Goal: Task Accomplishment & Management: Complete application form

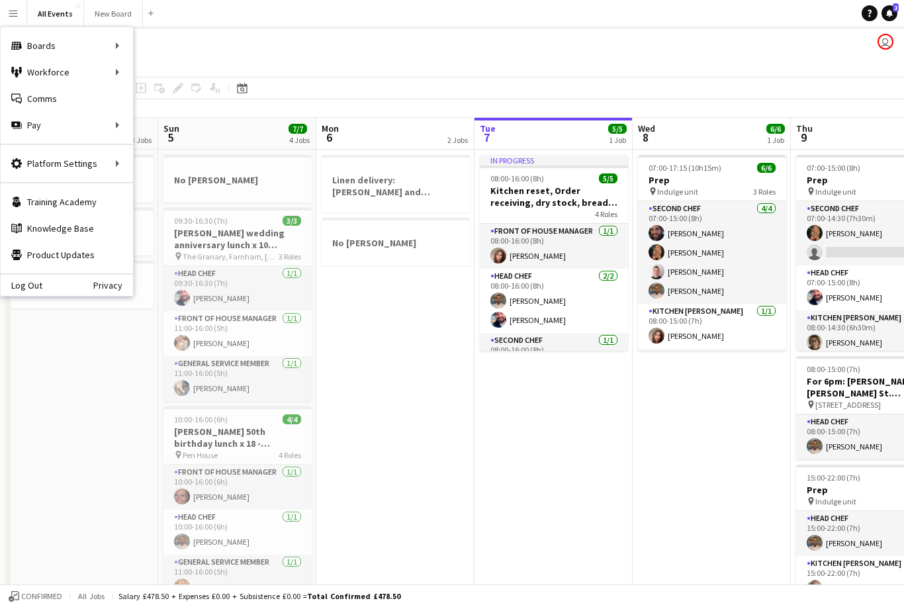
scroll to position [0, 316]
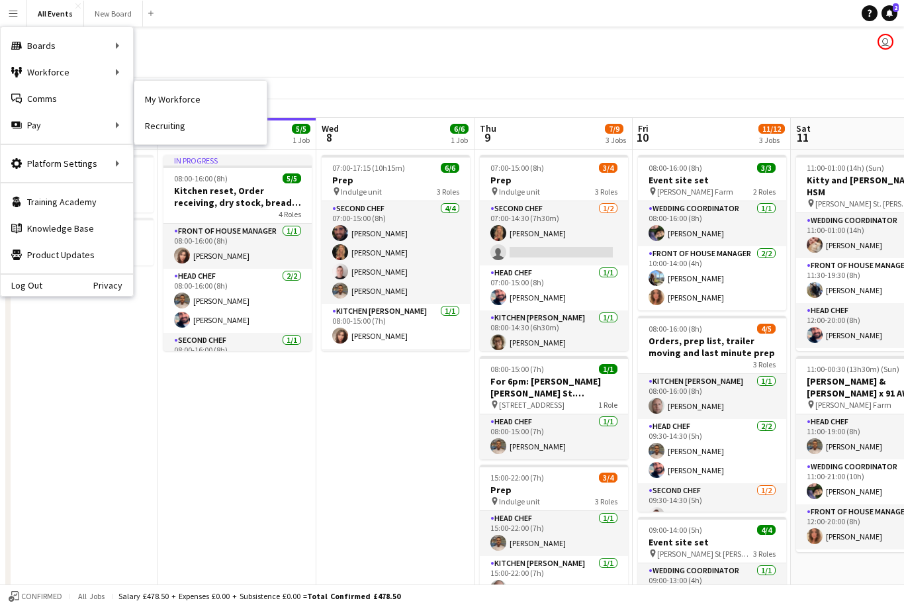
click at [85, 73] on div "Workforce Workforce" at bounding box center [67, 72] width 132 height 26
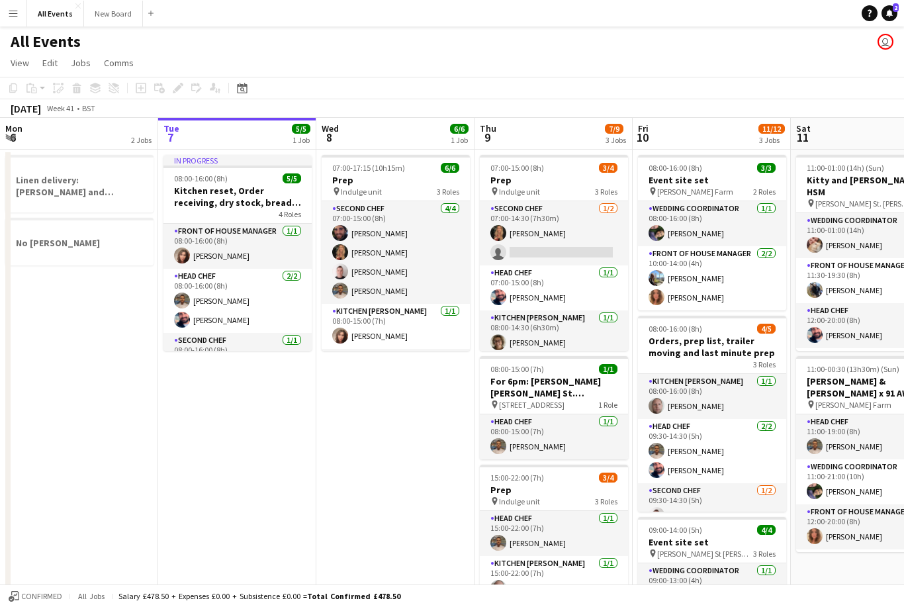
click at [244, 91] on icon at bounding box center [242, 89] width 5 height 5
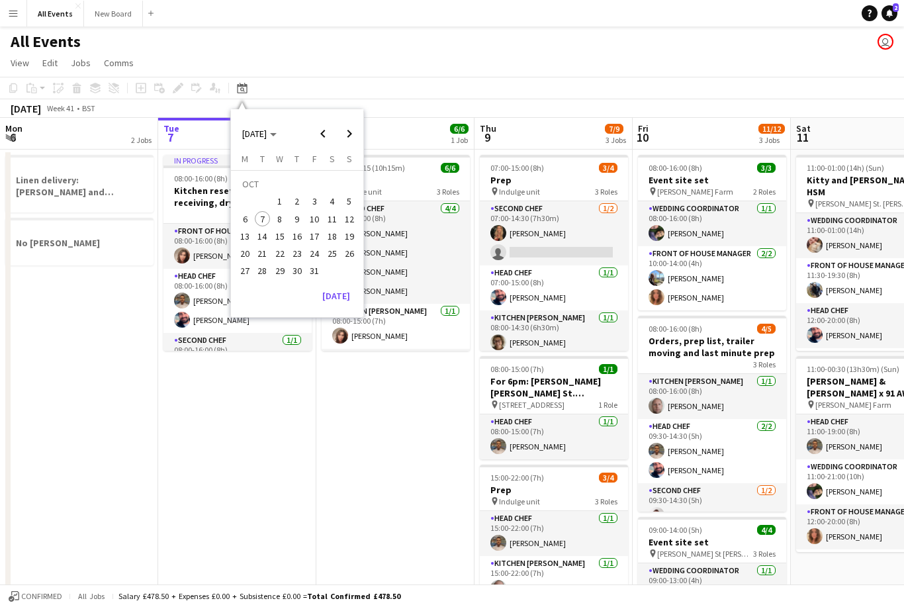
click at [347, 138] on span "Next month" at bounding box center [349, 133] width 26 height 26
click at [353, 135] on span "Next month" at bounding box center [349, 133] width 26 height 26
click at [352, 134] on span "Next month" at bounding box center [349, 133] width 26 height 26
click at [351, 134] on span "Next month" at bounding box center [349, 133] width 26 height 26
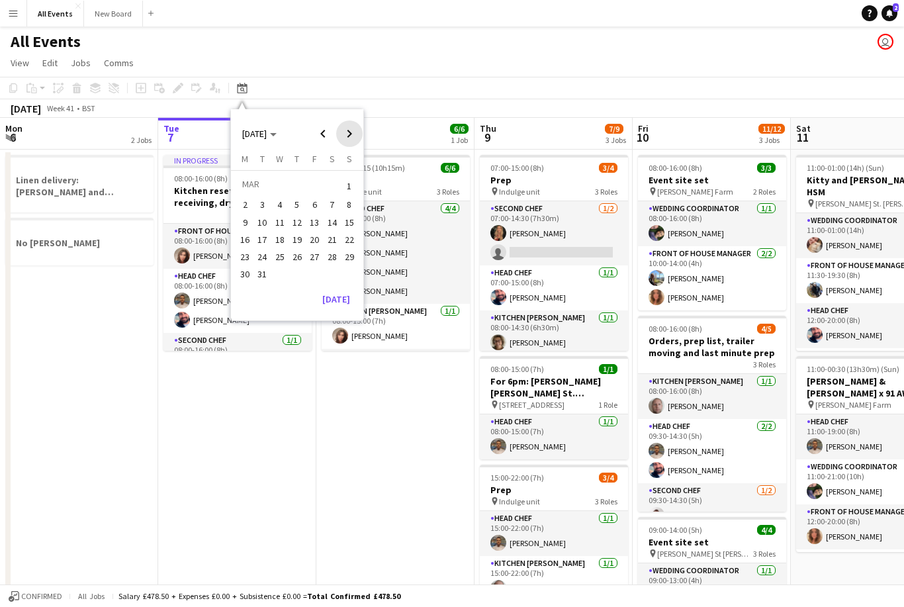
click at [347, 136] on span "Next month" at bounding box center [349, 133] width 26 height 26
click at [349, 136] on span "Next month" at bounding box center [349, 133] width 26 height 26
click at [348, 137] on span "Next month" at bounding box center [349, 133] width 26 height 26
click at [354, 134] on span "Next month" at bounding box center [349, 133] width 26 height 26
click at [353, 136] on span "Next month" at bounding box center [349, 133] width 26 height 26
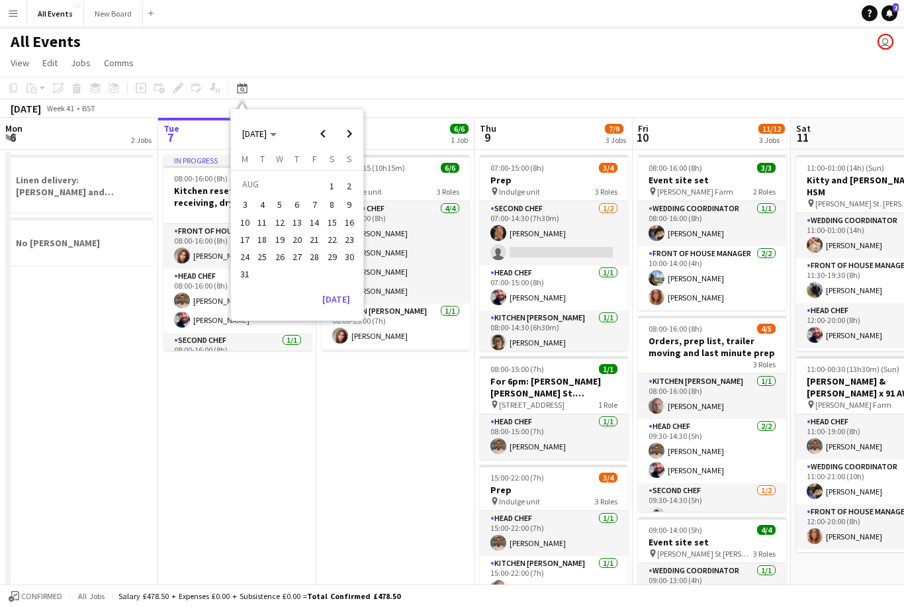
click at [343, 185] on span "2" at bounding box center [349, 186] width 16 height 19
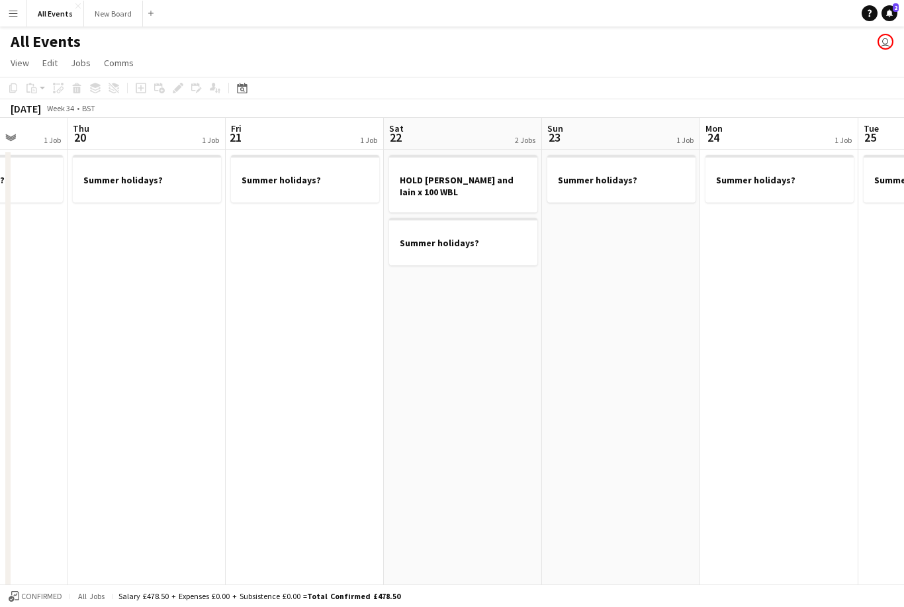
scroll to position [0, 441]
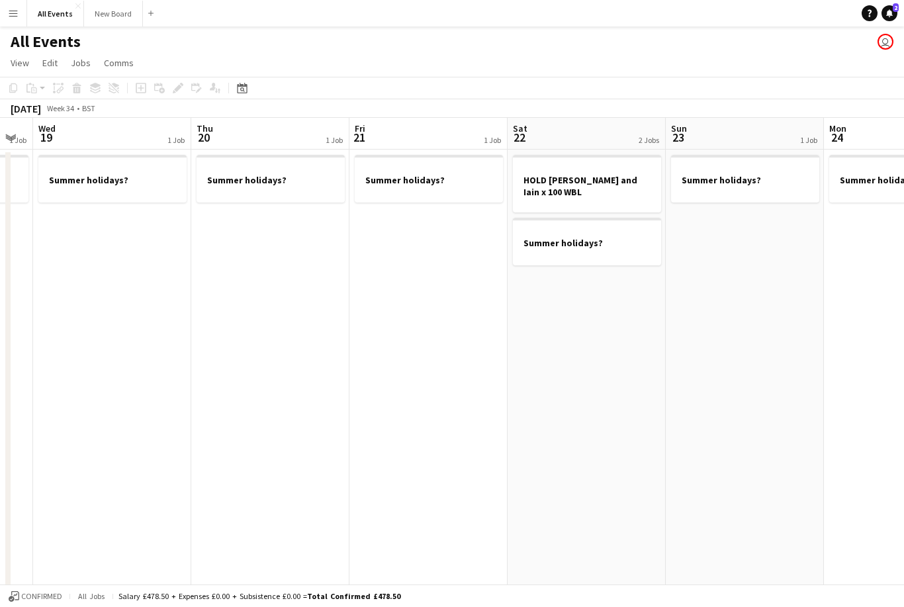
click at [592, 307] on app-date-cell "HOLD [PERSON_NAME] and Iain x 100 WBL Summer holidays?" at bounding box center [586, 445] width 158 height 591
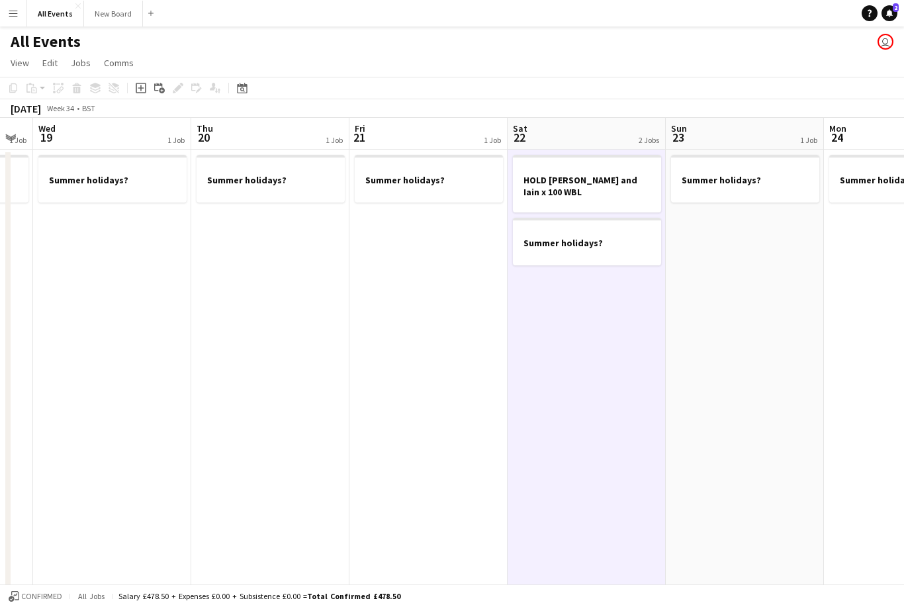
click at [145, 83] on icon at bounding box center [141, 88] width 11 height 11
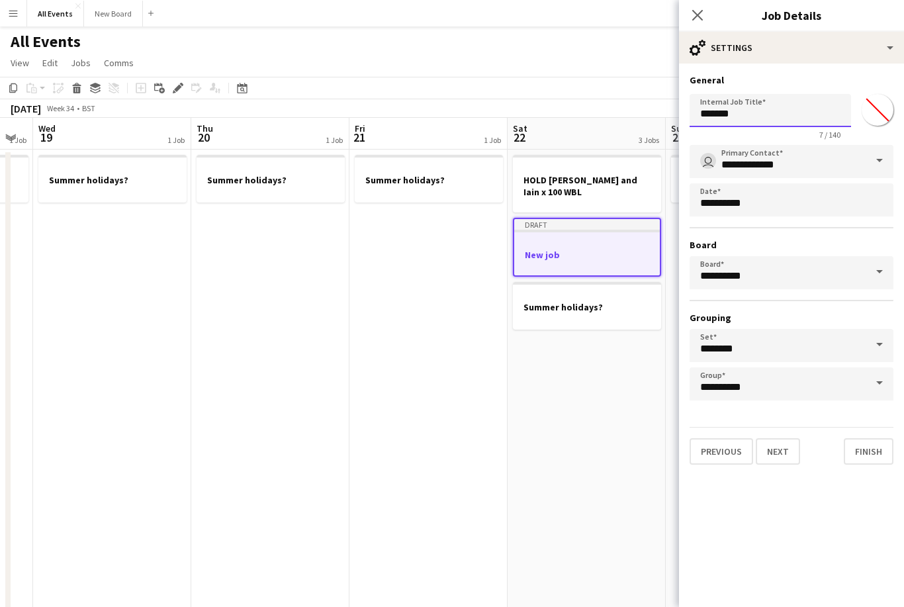
click at [770, 125] on input "*******" at bounding box center [769, 110] width 161 height 33
type input "*"
click at [726, 111] on input "**********" at bounding box center [769, 110] width 161 height 33
type input "**********"
click at [858, 460] on button "Finish" at bounding box center [869, 451] width 50 height 26
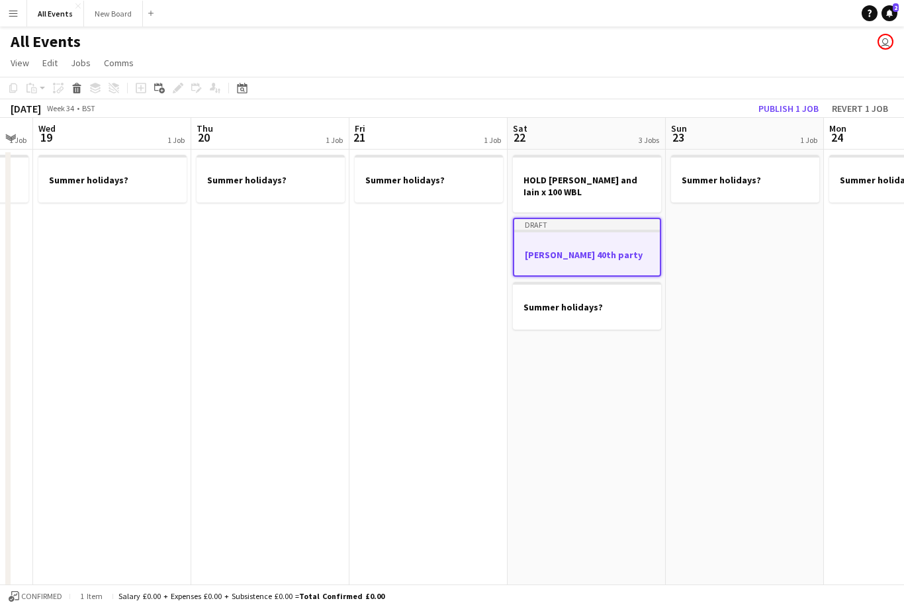
click at [797, 105] on button "Publish 1 job" at bounding box center [788, 108] width 71 height 17
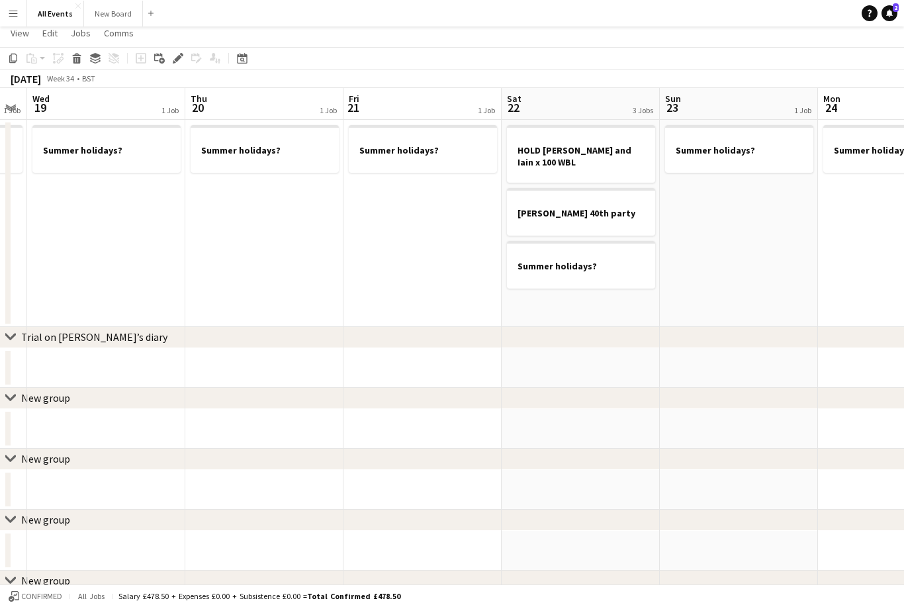
scroll to position [0, 0]
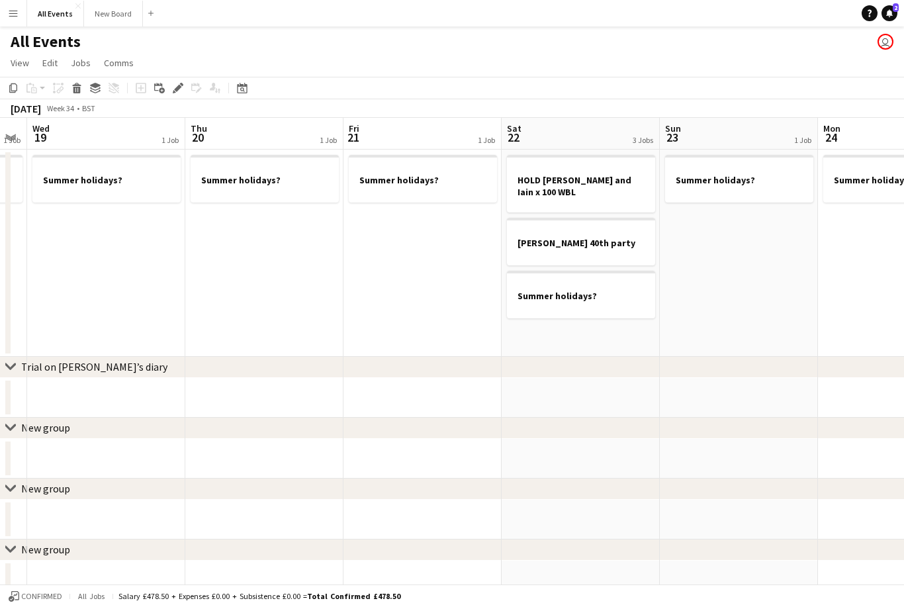
click at [7, 21] on button "Menu" at bounding box center [13, 13] width 26 height 26
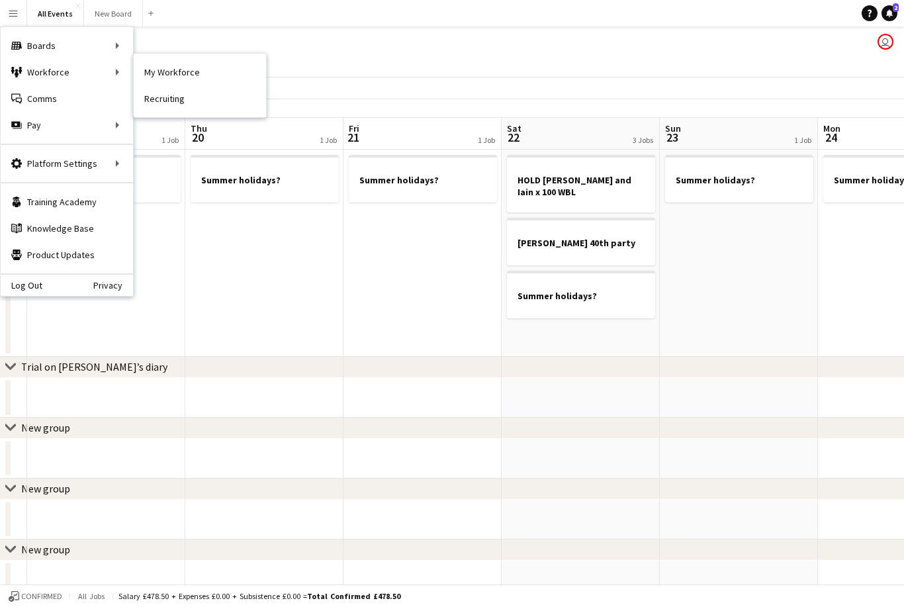
click at [82, 73] on div "Workforce Workforce" at bounding box center [67, 72] width 132 height 26
